Goal: Find specific fact: Find specific fact

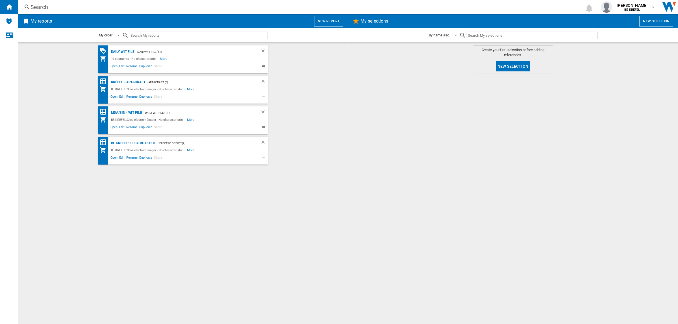
click at [123, 6] on div "Search" at bounding box center [298, 7] width 534 height 8
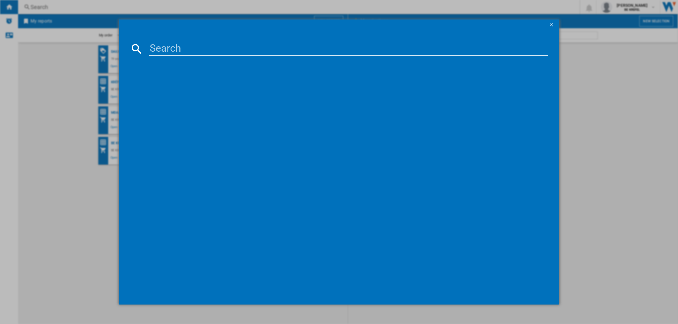
click at [187, 46] on input at bounding box center [348, 49] width 399 height 14
paste input "33005031"
type input "33005031"
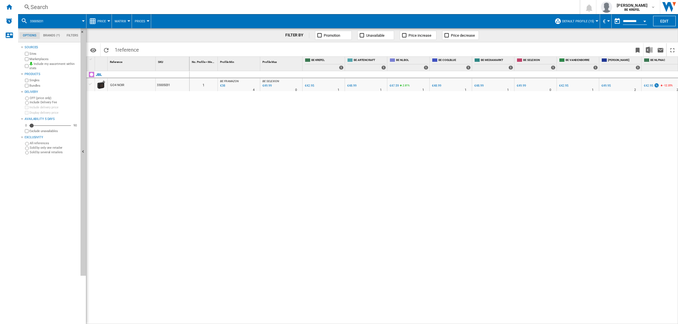
drag, startPoint x: 193, startPoint y: 323, endPoint x: 202, endPoint y: 323, distance: 8.5
click at [202, 323] on div "1 Reference 1 SKU 1 JBL GO4 NOIR 33005031 No. Profile < Me 1 Profile Min 1 Prof…" at bounding box center [381, 190] width 591 height 267
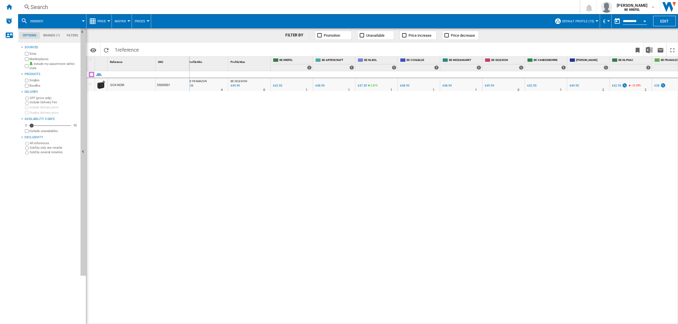
scroll to position [0, 48]
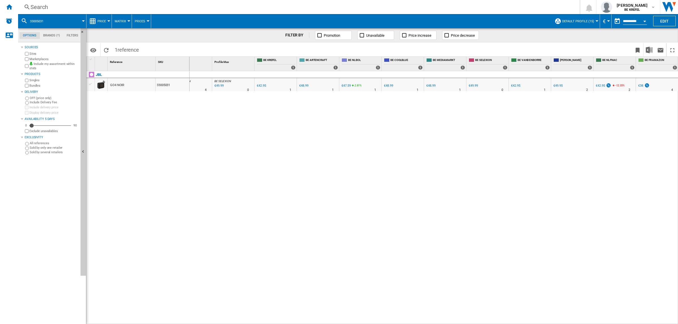
click at [224, 185] on div "0 1 BE FR AMAZON : BE FR AMAZON.COM BE -11.5 % €38 % N/A 4 BE FR AMAZON : BE FR…" at bounding box center [434, 198] width 489 height 254
